Goal: Information Seeking & Learning: Learn about a topic

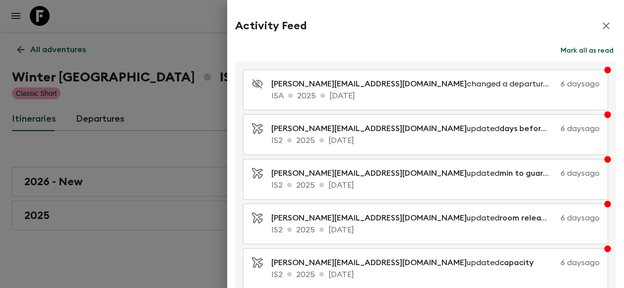
click at [167, 47] on div at bounding box center [312, 144] width 624 height 288
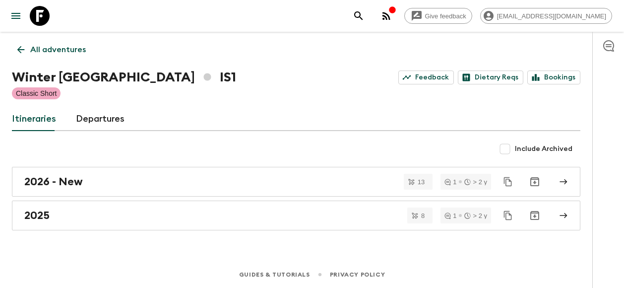
click at [392, 14] on icon "button" at bounding box center [386, 16] width 12 height 12
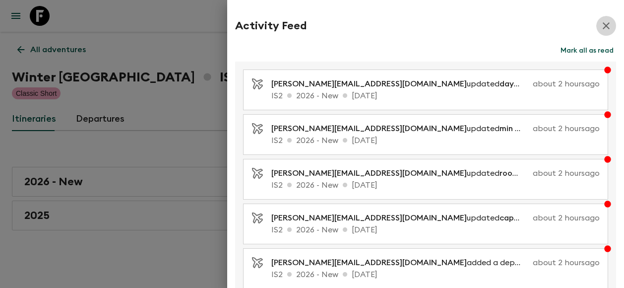
click at [600, 25] on icon "button" at bounding box center [606, 26] width 12 height 12
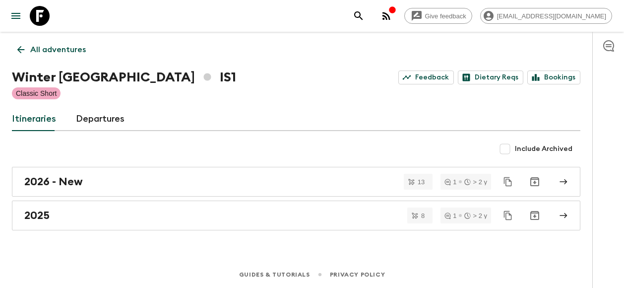
click at [26, 46] on link "All adventures" at bounding box center [51, 50] width 79 height 20
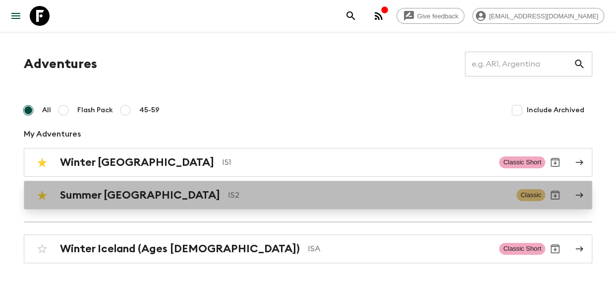
click at [228, 198] on p "IS2" at bounding box center [368, 195] width 281 height 12
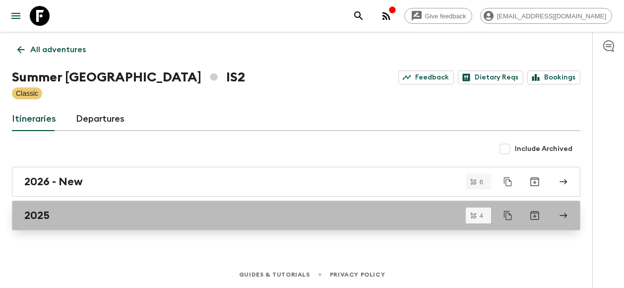
click at [141, 219] on div "2025" at bounding box center [286, 215] width 525 height 13
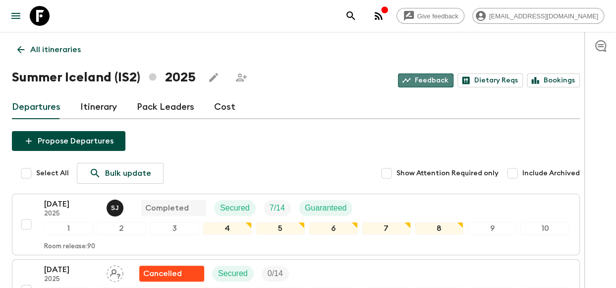
click at [441, 78] on link "Feedback" at bounding box center [426, 80] width 56 height 14
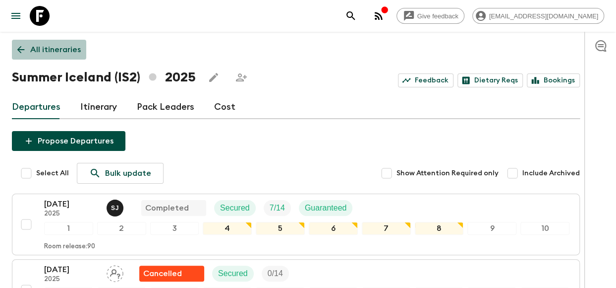
click at [59, 53] on p "All itineraries" at bounding box center [55, 50] width 51 height 12
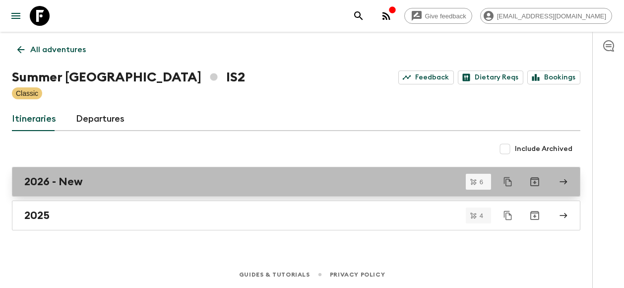
click at [146, 179] on div "2026 - New" at bounding box center [286, 181] width 525 height 13
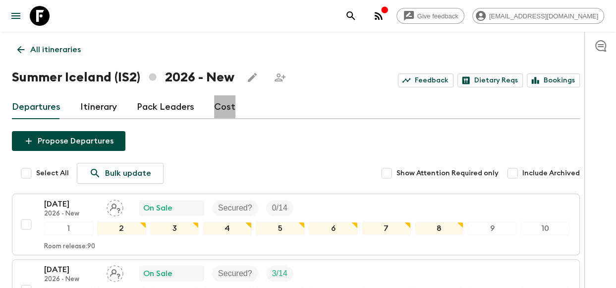
click at [220, 106] on link "Cost" at bounding box center [224, 107] width 21 height 24
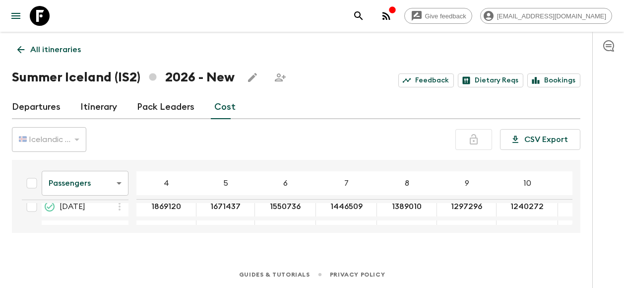
scroll to position [54, 0]
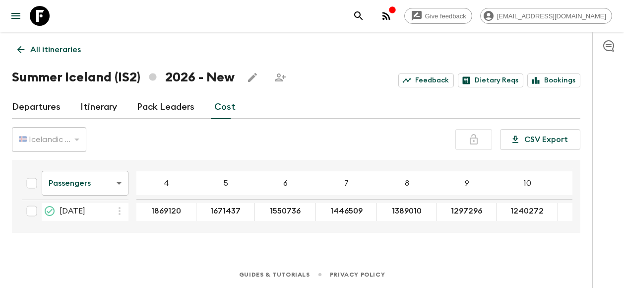
click at [159, 245] on div "Give feedback [EMAIL_ADDRESS][DOMAIN_NAME] All itineraries Summer [GEOGRAPHIC_D…" at bounding box center [312, 144] width 624 height 288
